Goal: Use online tool/utility: Utilize a website feature to perform a specific function

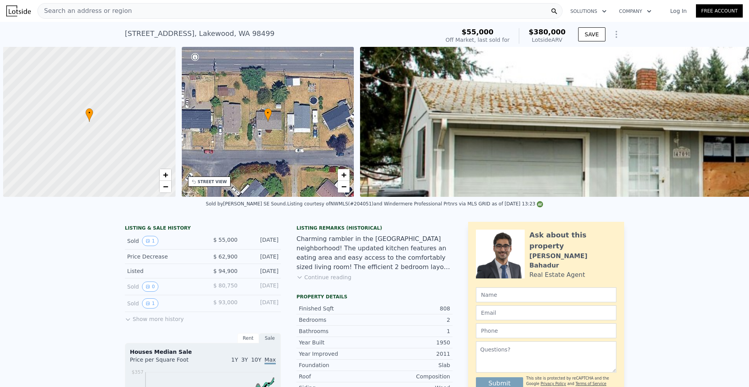
scroll to position [0, 3]
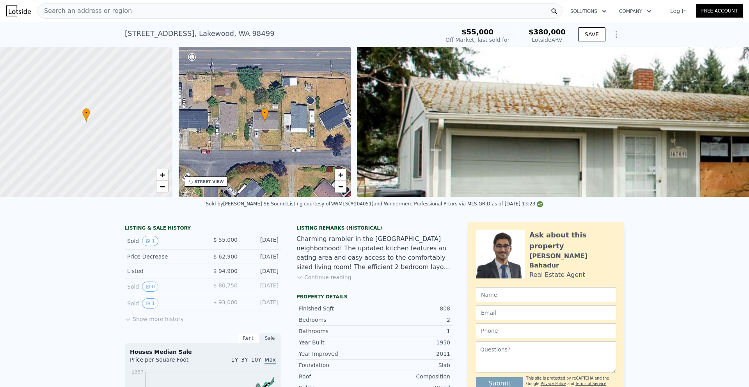
click at [164, 14] on div "Search an address or region" at bounding box center [299, 11] width 525 height 16
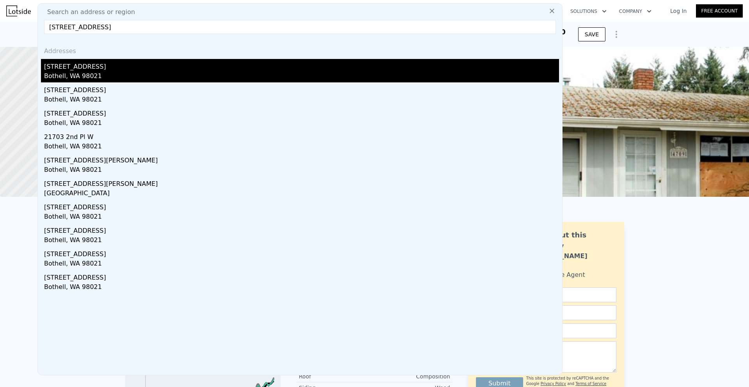
type input "[STREET_ADDRESS]"
click at [128, 76] on div "Bothell, WA 98021" at bounding box center [301, 76] width 515 height 11
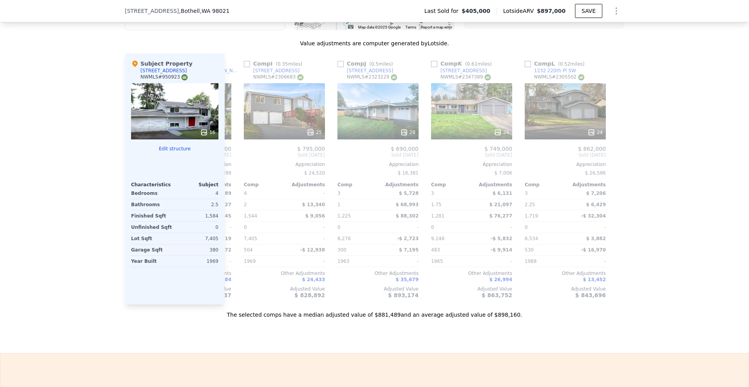
scroll to position [0, 743]
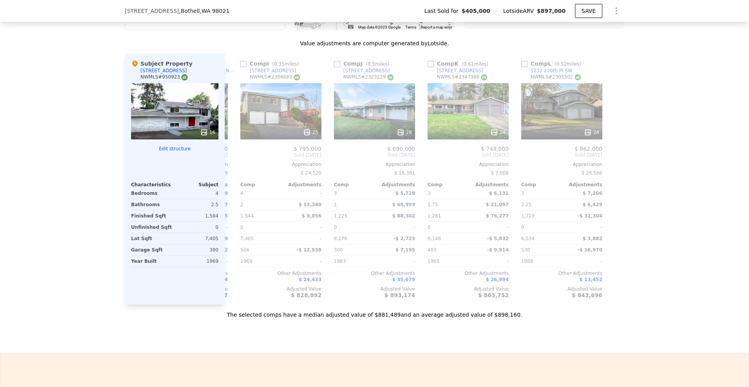
drag, startPoint x: 624, startPoint y: 310, endPoint x: 671, endPoint y: 292, distance: 50.5
click at [671, 292] on div "We found 12 sales that match your search Listings provided by NWMLS Filters Map…" at bounding box center [374, 94] width 749 height 447
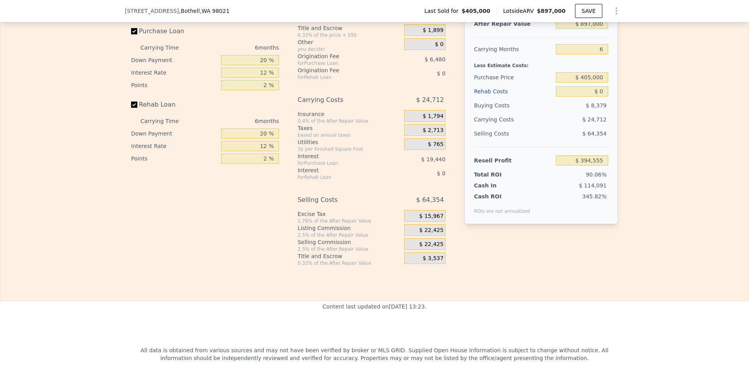
scroll to position [1246, 0]
click at [261, 64] on input "20 %" at bounding box center [250, 59] width 58 height 10
type input "10 %"
type input "$ 391,315"
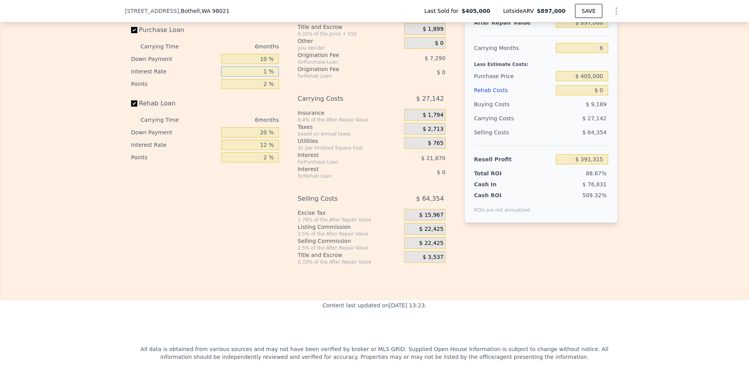
type input "10 %"
type input "$ 394,957"
type input "10 %"
type input "1 %"
type input "$ 398,602"
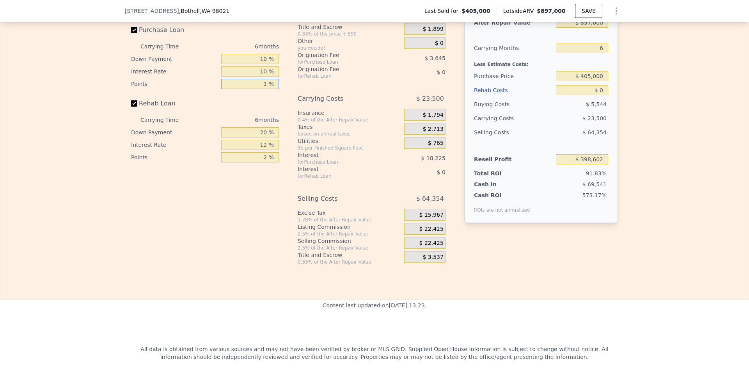
type input "1 %"
type input "10 %"
type input "1 %"
click at [428, 232] on span "$ 22,425" at bounding box center [431, 228] width 24 height 7
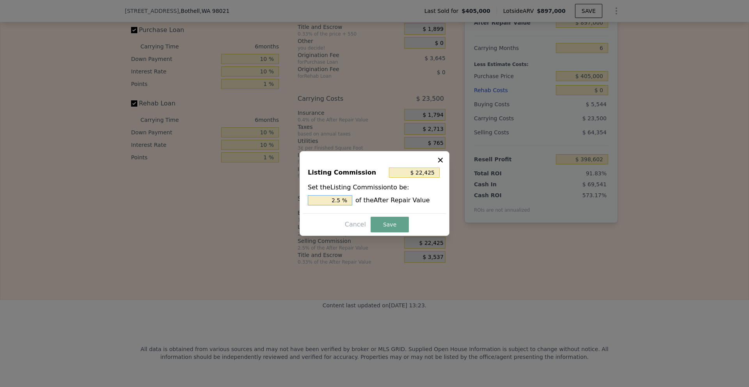
click at [336, 199] on input "2.5 %" at bounding box center [330, 200] width 44 height 10
type input "$ 13,455"
type input "1.5 %"
click at [383, 221] on button "Save" at bounding box center [390, 224] width 38 height 16
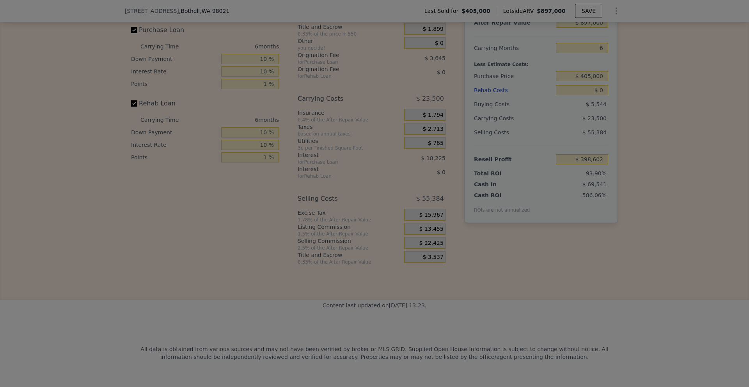
type input "$ 407,572"
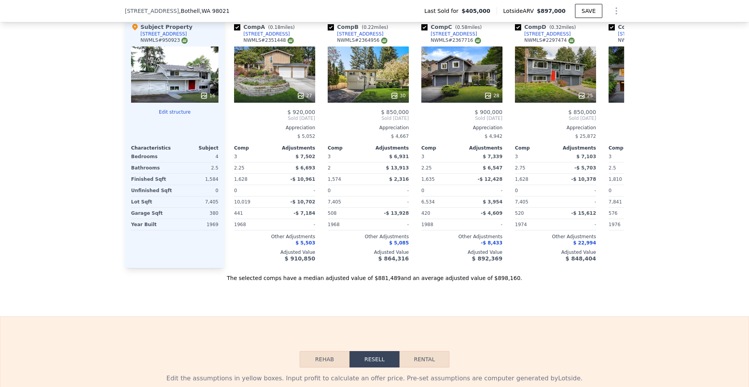
scroll to position [855, 0]
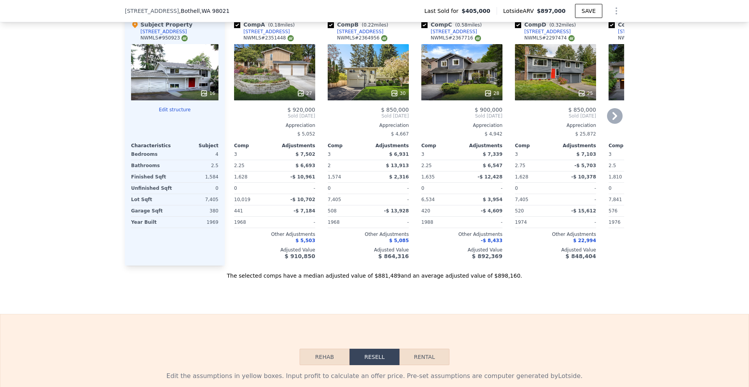
click at [398, 97] on div "30" at bounding box center [397, 93] width 15 height 8
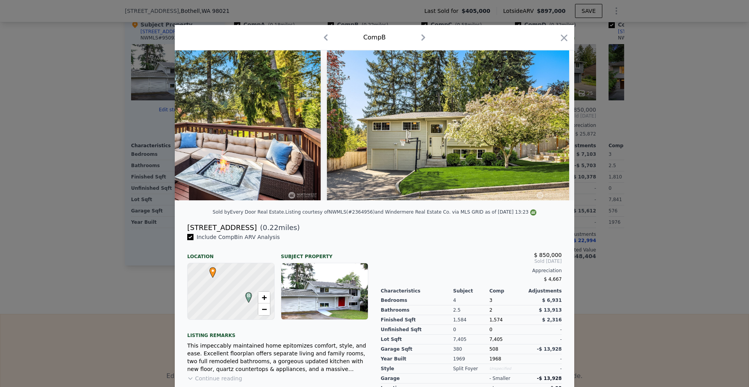
scroll to position [0, 6137]
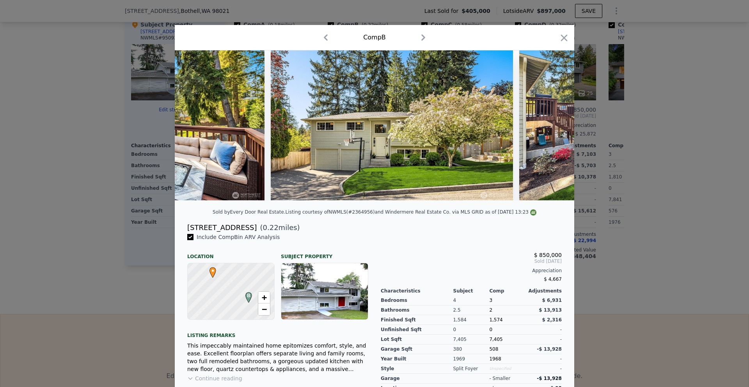
click at [527, 206] on div at bounding box center [374, 128] width 399 height 156
click at [634, 210] on div at bounding box center [374, 193] width 749 height 387
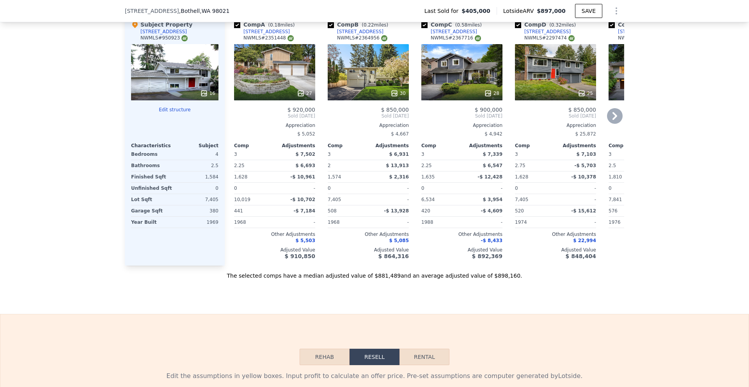
click at [491, 96] on div "28" at bounding box center [491, 93] width 15 height 8
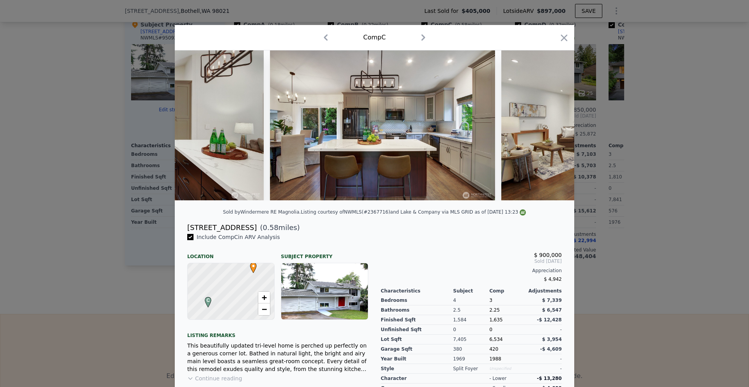
scroll to position [0, 2530]
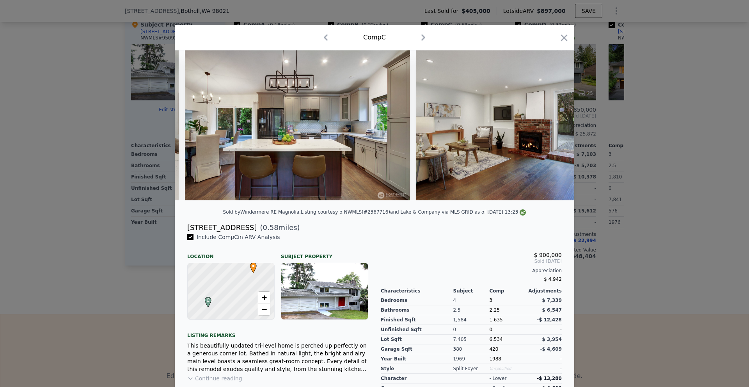
click at [691, 224] on div at bounding box center [374, 193] width 749 height 387
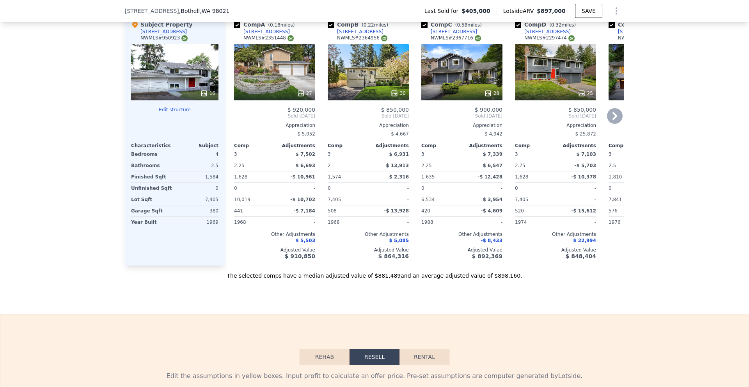
click at [579, 97] on icon at bounding box center [582, 93] width 8 height 8
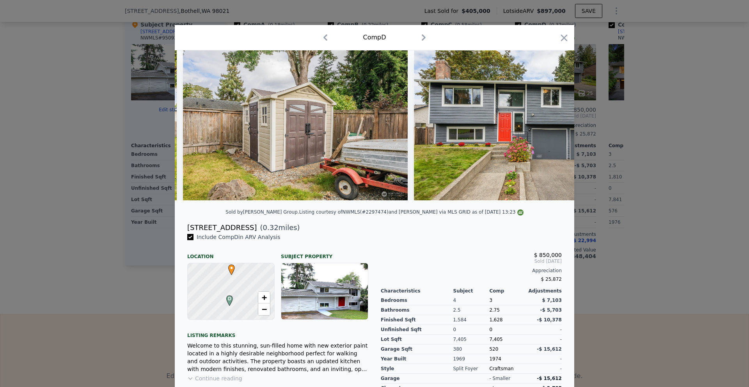
scroll to position [0, 5323]
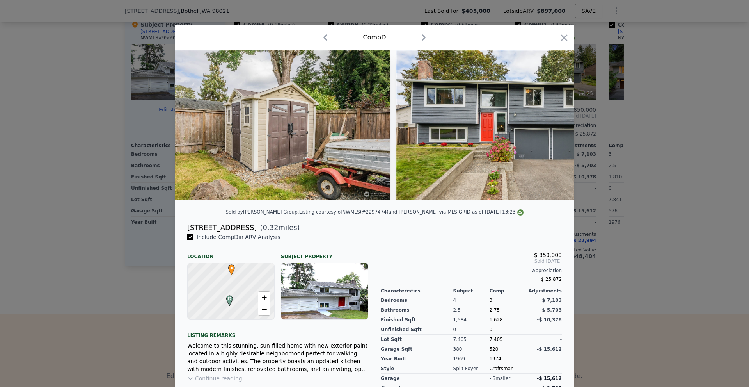
click at [663, 204] on div at bounding box center [374, 193] width 749 height 387
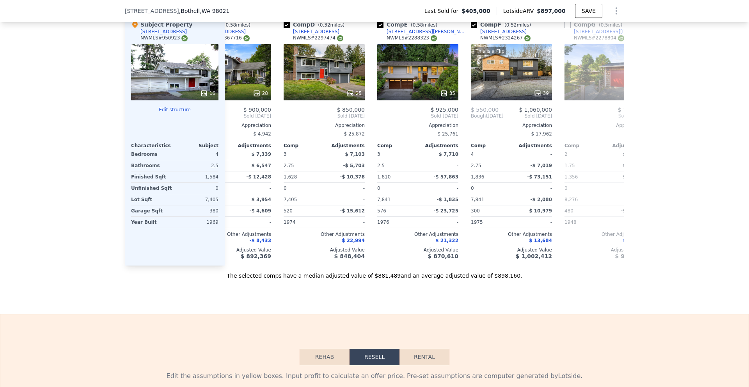
scroll to position [0, 285]
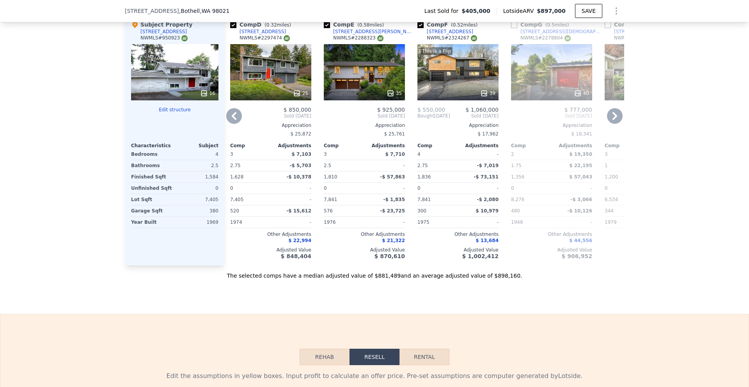
click at [389, 96] on icon at bounding box center [390, 92] width 5 height 5
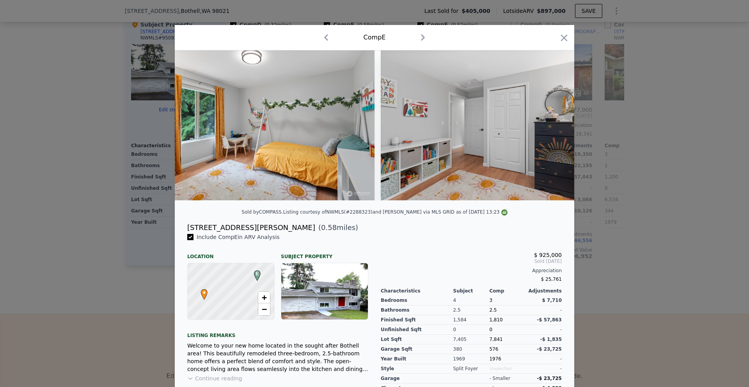
scroll to position [0, 3911]
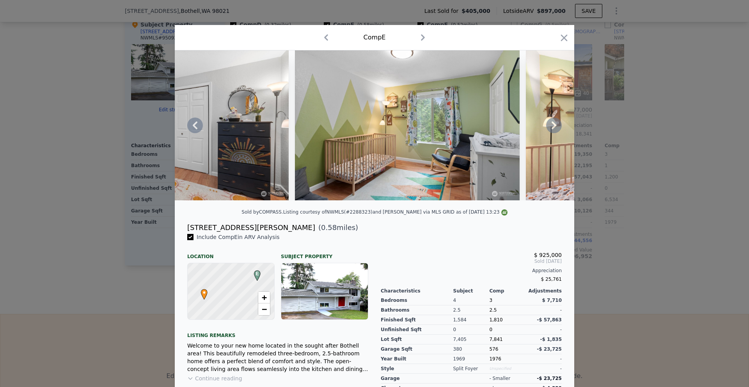
drag, startPoint x: 416, startPoint y: 211, endPoint x: 415, endPoint y: 203, distance: 8.3
click at [415, 203] on div at bounding box center [374, 128] width 399 height 156
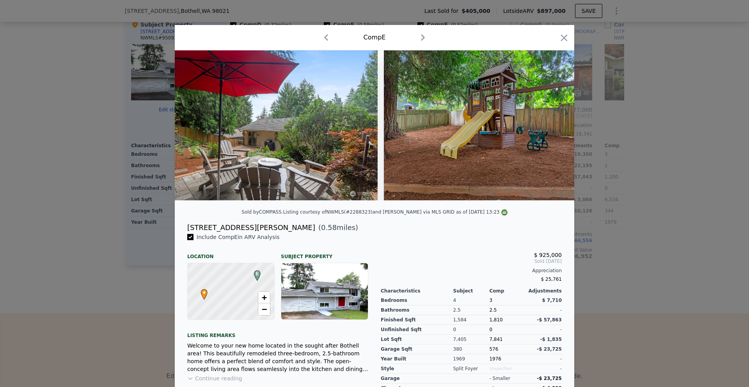
scroll to position [0, 6706]
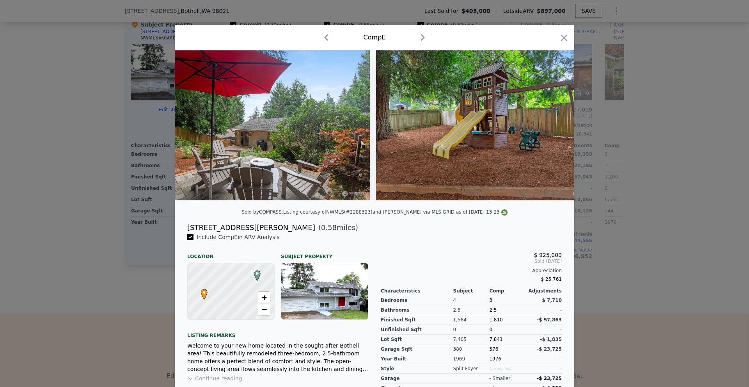
click at [639, 199] on div at bounding box center [374, 193] width 749 height 387
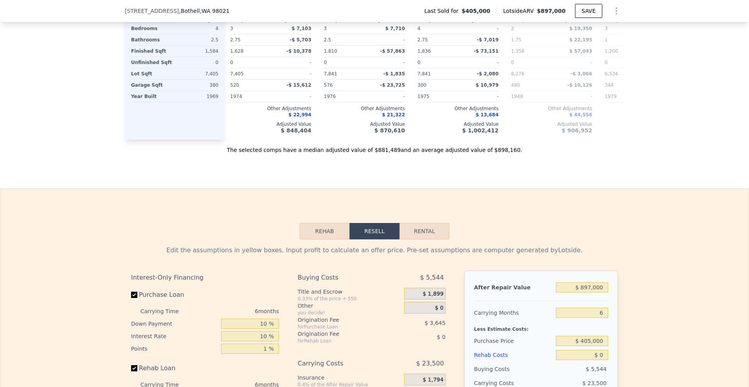
scroll to position [1207, 0]
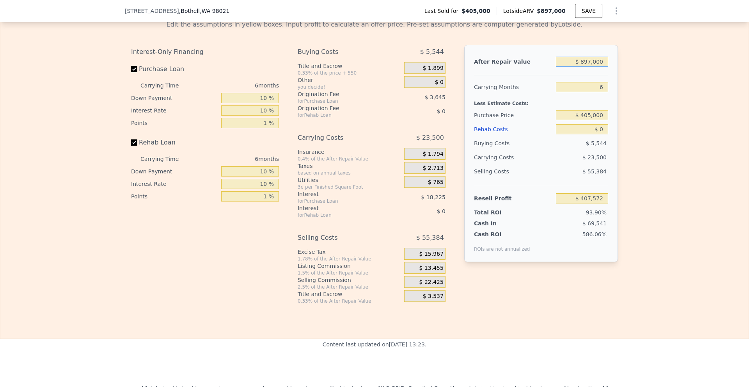
drag, startPoint x: 584, startPoint y: 72, endPoint x: 590, endPoint y: 72, distance: 6.6
click at [590, 67] on input "$ 897,000" at bounding box center [582, 62] width 52 height 10
type input "$ 850,000"
type input "$ 363,539"
type input "$ 850,000"
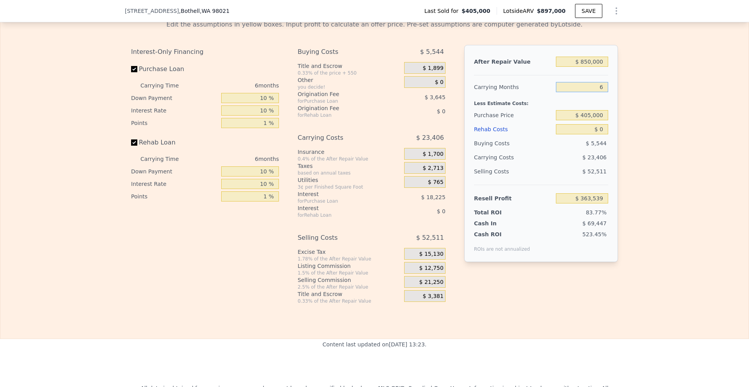
drag, startPoint x: 597, startPoint y: 98, endPoint x: 610, endPoint y: 97, distance: 13.7
click at [610, 97] on div "After Repair Value $ 850,000 Carrying Months 6 Less Estimate Costs: Purchase Pr…" at bounding box center [541, 153] width 154 height 217
type input "3"
type input "$ 375,241"
click at [625, 105] on div "Edit the assumptions in yellow boxes. Input profit to calculate an offer price.…" at bounding box center [374, 159] width 748 height 290
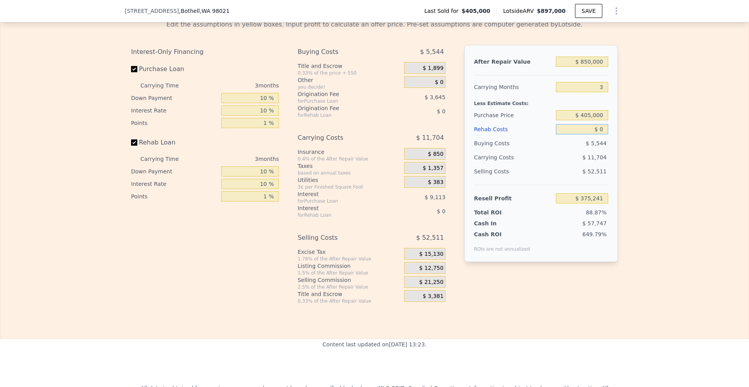
click at [596, 134] on input "$ 0" at bounding box center [582, 129] width 52 height 10
type input "$ 10"
type input "$ 375,231"
type input "$ 100"
type input "$ 375,137"
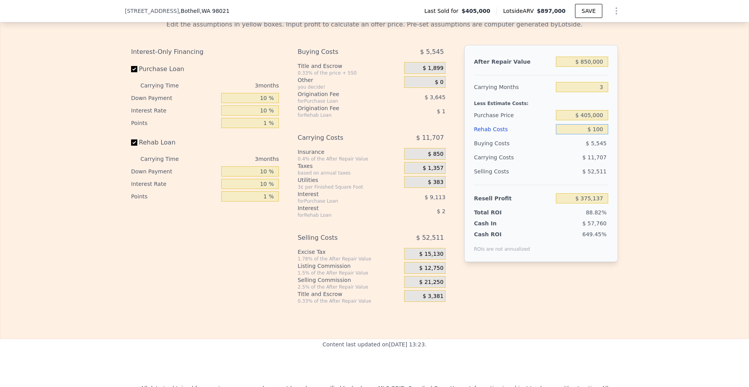
type input "$ 1,000"
type input "$ 374,208"
type input "$ 10,000"
type input "$ 364,926"
type input "$ 10,000"
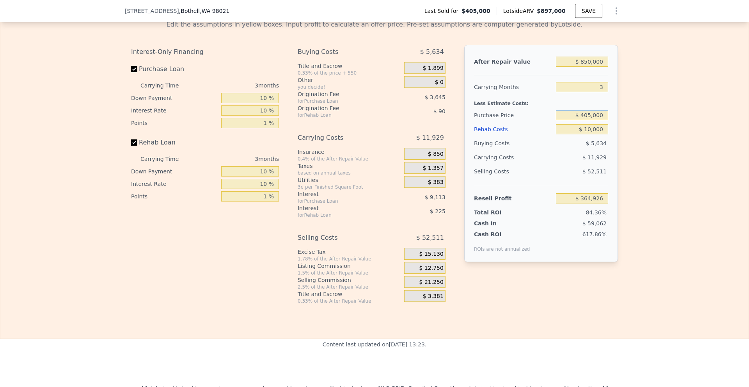
drag, startPoint x: 584, startPoint y: 126, endPoint x: 588, endPoint y: 127, distance: 3.9
click at [588, 120] on input "$ 405,000" at bounding box center [582, 115] width 52 height 10
click at [589, 120] on input "$ 405,000" at bounding box center [582, 115] width 52 height 10
type input "$ 650,000"
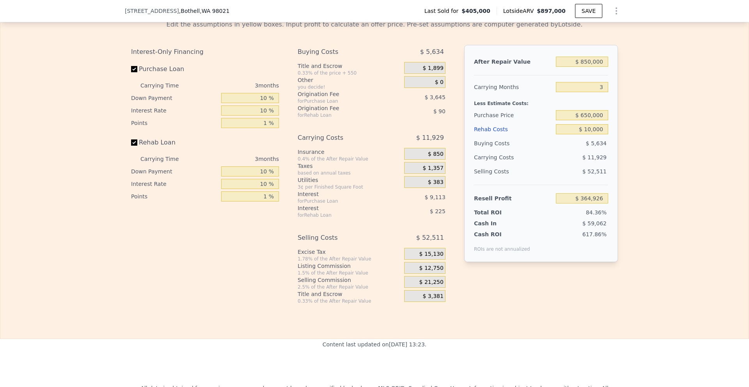
click at [679, 111] on div "Edit the assumptions in yellow boxes. Input profit to calculate an offer price.…" at bounding box center [374, 159] width 748 height 290
type input "$ 111,394"
click at [586, 120] on input "$ 650,000" at bounding box center [582, 115] width 52 height 10
click at [585, 120] on input "$ 650,000" at bounding box center [582, 115] width 52 height 10
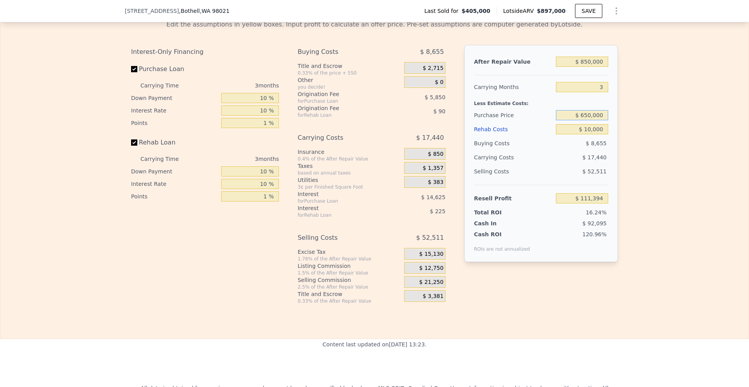
drag, startPoint x: 583, startPoint y: 126, endPoint x: 587, endPoint y: 126, distance: 4.3
click at [587, 120] on input "$ 650,000" at bounding box center [582, 115] width 52 height 10
type input "$ 700,000"
click at [660, 130] on div "Edit the assumptions in yellow boxes. Input profit to calculate an offer price.…" at bounding box center [374, 159] width 748 height 290
type input "$ 59,653"
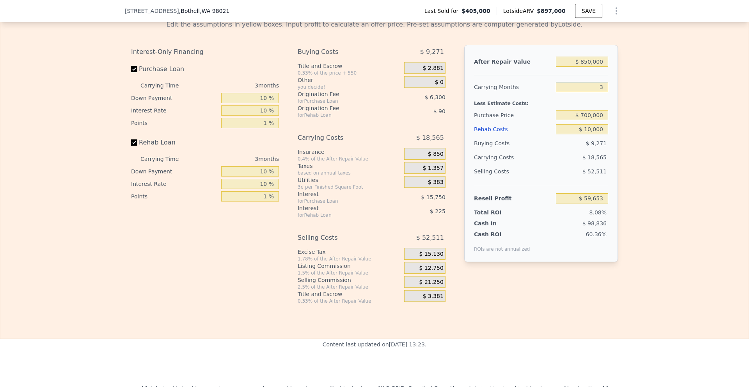
drag, startPoint x: 596, startPoint y: 98, endPoint x: 607, endPoint y: 97, distance: 11.3
click at [607, 97] on div "After Repair Value $ 850,000 Carrying Months 3 Less Estimate Costs: Purchase Pr…" at bounding box center [541, 153] width 154 height 217
type input "4"
type input "$ 53,466"
click at [642, 108] on div "Edit the assumptions in yellow boxes. Input profit to calculate an offer price.…" at bounding box center [374, 159] width 748 height 290
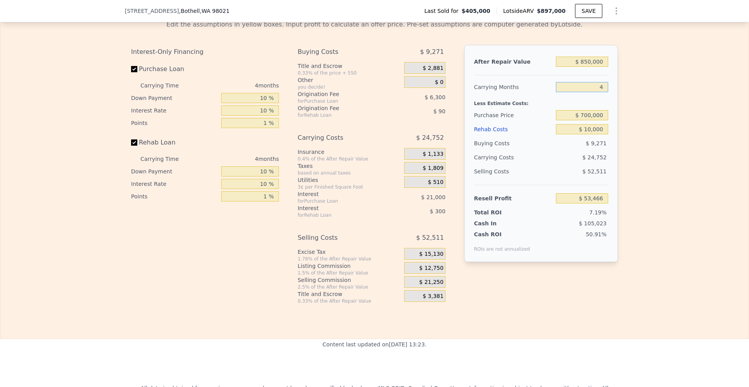
drag, startPoint x: 594, startPoint y: 97, endPoint x: 617, endPoint y: 98, distance: 23.1
click at [617, 98] on div "Edit the assumptions in yellow boxes. Input profit to calculate an offer price.…" at bounding box center [374, 159] width 499 height 290
type input "3"
type input "$ 59,653"
click at [623, 100] on div "Edit the assumptions in yellow boxes. Input profit to calculate an offer price.…" at bounding box center [374, 159] width 748 height 290
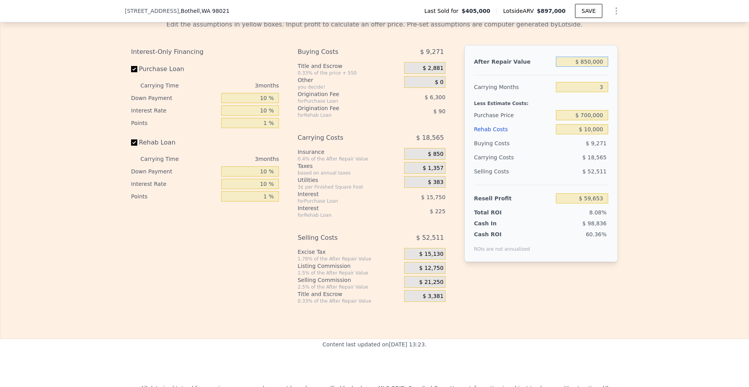
drag, startPoint x: 584, startPoint y: 71, endPoint x: 655, endPoint y: 99, distance: 75.7
click at [587, 67] on input "$ 850,000" at bounding box center [582, 62] width 52 height 10
type input "$ 820,000"
type input "$ 31,517"
click at [664, 103] on div "Edit the assumptions in yellow boxes. Input profit to calculate an offer price.…" at bounding box center [374, 159] width 748 height 290
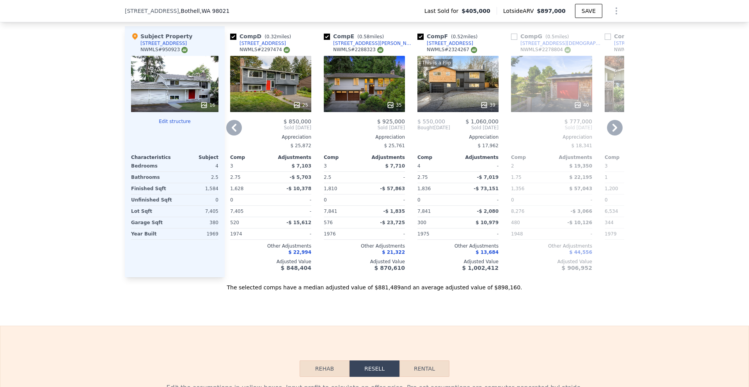
scroll to position [855, 0]
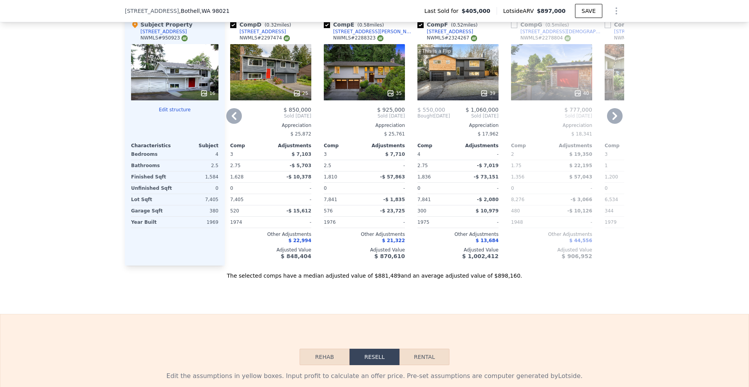
click at [611, 117] on icon at bounding box center [615, 116] width 16 height 16
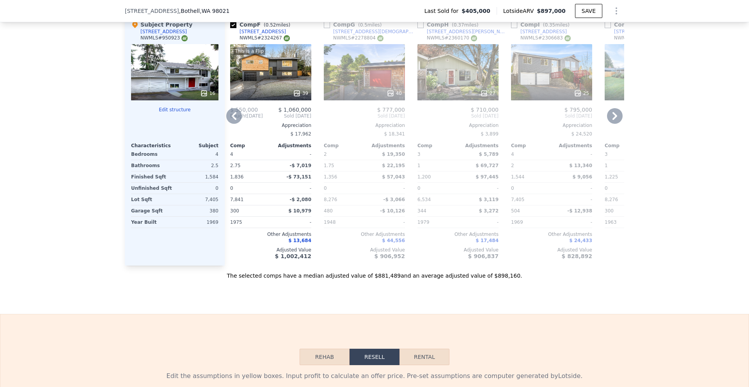
click at [612, 120] on icon at bounding box center [614, 116] width 5 height 8
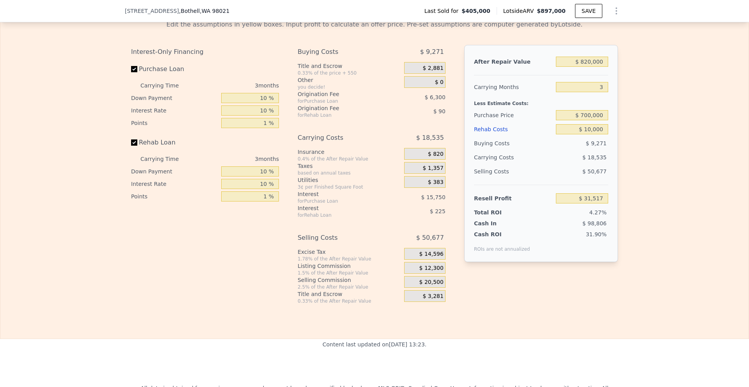
scroll to position [1168, 0]
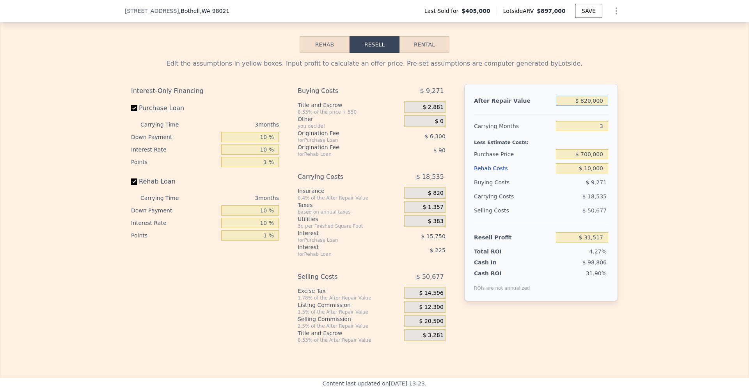
click at [587, 106] on input "$ 820,000" at bounding box center [582, 101] width 52 height 10
type input "$ 800,000"
type input "$ 12,760"
drag, startPoint x: 588, startPoint y: 112, endPoint x: 580, endPoint y: 112, distance: 8.2
click at [580, 106] on input "$ 800,000" at bounding box center [582, 101] width 52 height 10
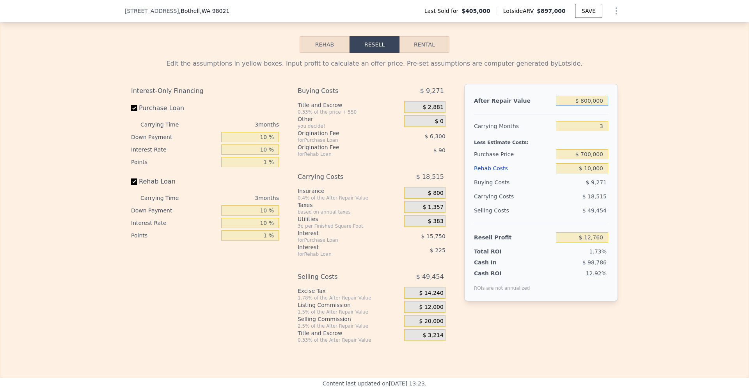
click at [582, 106] on input "$ 800,000" at bounding box center [582, 101] width 52 height 10
type input "$ 78,800,000"
type input "$ 73,166,620"
type input "$ 7,800,000"
type input "$ 6,577,850"
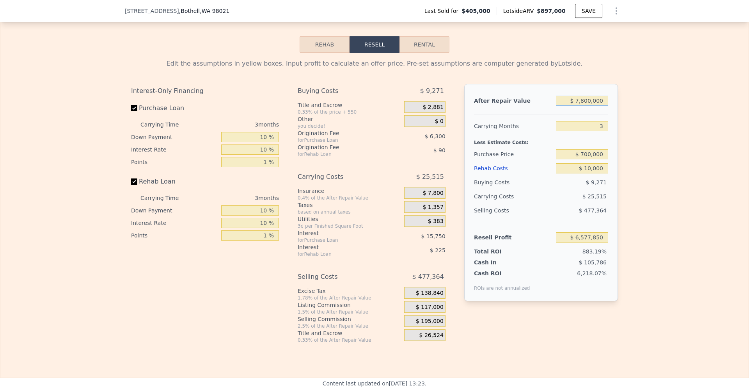
type input "$ 780,000"
type input "-$ 5,997"
type input "$ 780,000"
click at [620, 129] on div "Edit the assumptions in yellow boxes. Input profit to calculate an offer price.…" at bounding box center [374, 198] width 499 height 290
drag, startPoint x: 597, startPoint y: 138, endPoint x: 605, endPoint y: 140, distance: 7.5
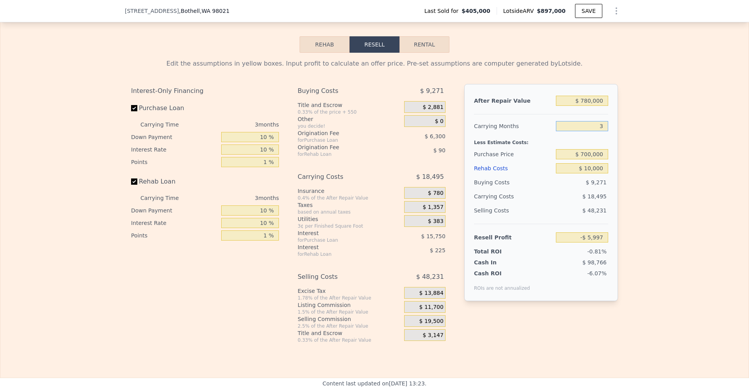
click at [605, 131] on input "3" at bounding box center [582, 126] width 52 height 10
click at [633, 144] on div "Edit the assumptions in yellow boxes. Input profit to calculate an offer price.…" at bounding box center [374, 198] width 748 height 290
drag, startPoint x: 581, startPoint y: 165, endPoint x: 588, endPoint y: 165, distance: 7.0
click at [588, 159] on input "$ 700,000" at bounding box center [582, 154] width 52 height 10
type input "$ 680,000"
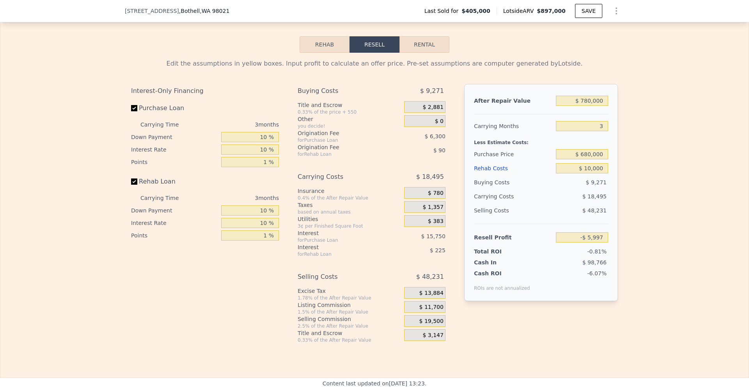
click at [639, 178] on div "Edit the assumptions in yellow boxes. Input profit to calculate an offer price.…" at bounding box center [374, 198] width 748 height 290
type input "$ 14,700"
click at [586, 159] on input "$ 680,000" at bounding box center [582, 154] width 52 height 10
type input "$ 650,000"
click at [640, 177] on div "Edit the assumptions in yellow boxes. Input profit to calculate an offer price.…" at bounding box center [374, 198] width 748 height 290
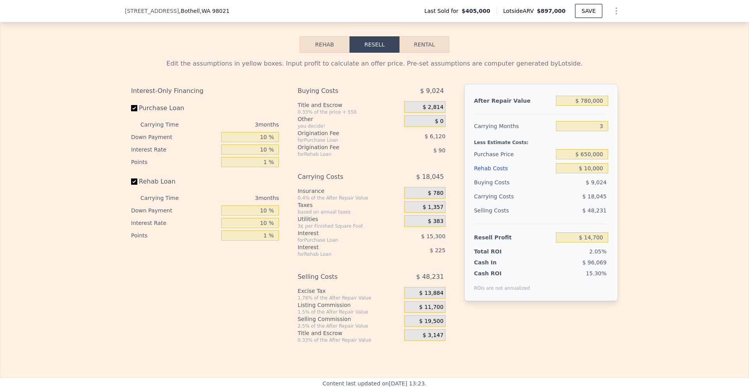
type input "$ 45,744"
type input "$ 897,000"
type input "6"
type input "$ 0"
type input "$ 394,555"
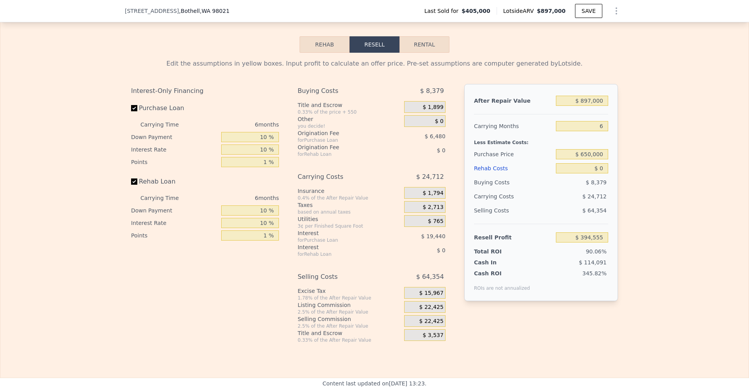
click at [634, 158] on div "Edit the assumptions in yellow boxes. Input profit to calculate an offer price.…" at bounding box center [374, 198] width 748 height 290
click at [597, 173] on input "$ 0" at bounding box center [582, 168] width 52 height 10
type input "$ 100"
type input "$ 394,447"
type input "$ 100,000"
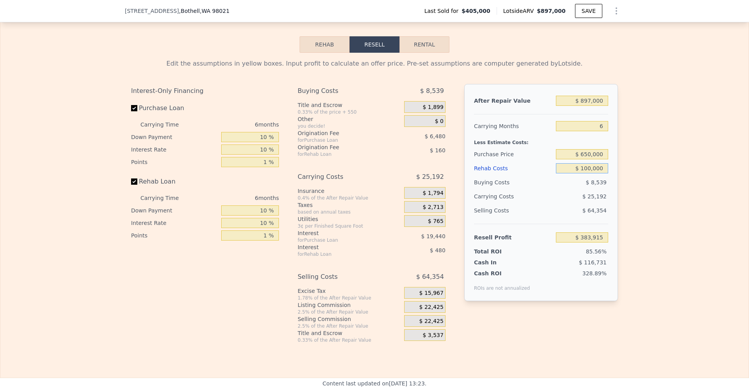
type input "$ 288,155"
type input "$ 10,000"
type input "$ 383,915"
type input "$ 10,000"
drag, startPoint x: 596, startPoint y: 138, endPoint x: 612, endPoint y: 137, distance: 16.5
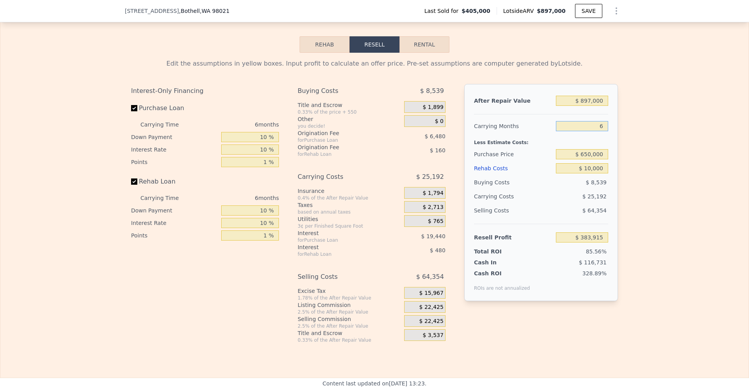
click at [612, 137] on div "After Repair Value $ 897,000 Carrying Months 6 Less Estimate Costs: Purchase Pr…" at bounding box center [541, 192] width 154 height 217
type input "3"
type input "$ 396,510"
type input "3"
click at [649, 156] on div "Edit the assumptions in yellow boxes. Input profit to calculate an offer price.…" at bounding box center [374, 198] width 748 height 290
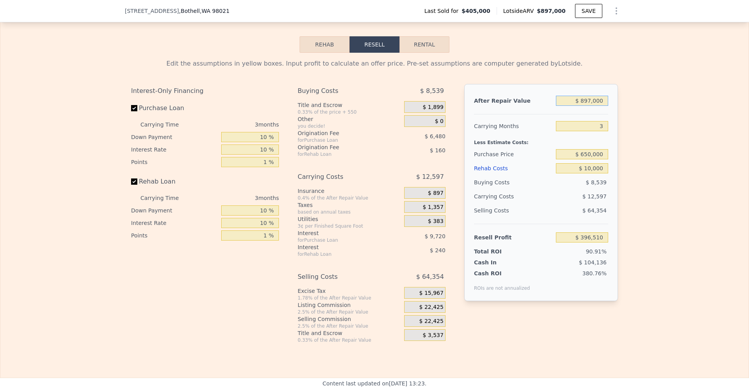
drag, startPoint x: 584, startPoint y: 110, endPoint x: 589, endPoint y: 112, distance: 5.6
click at [589, 106] on input "$ 897,000" at bounding box center [582, 101] width 52 height 10
type input "$ 800,000"
type input "$ 306,507"
type input "$ 800,000"
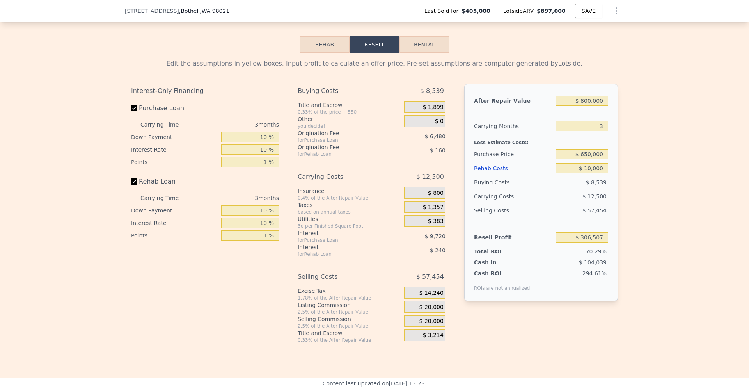
click at [639, 120] on div "Edit the assumptions in yellow boxes. Input profit to calculate an offer price.…" at bounding box center [374, 198] width 748 height 290
